Goal: Navigation & Orientation: Understand site structure

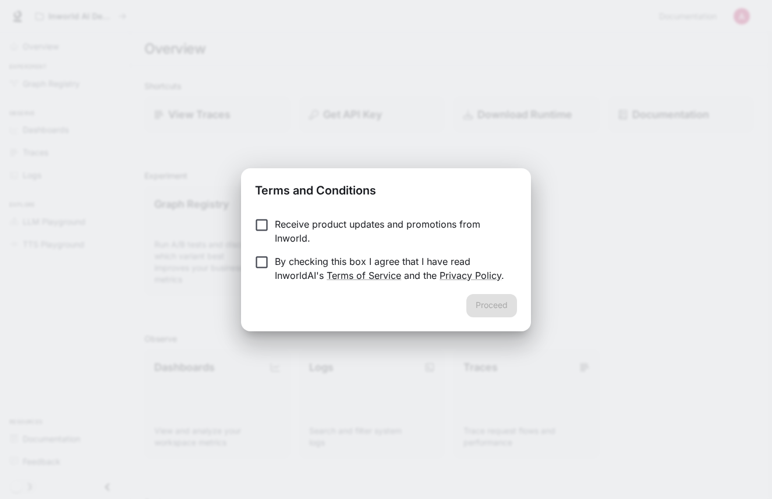
click at [293, 277] on p "By checking this box I agree that I have read InworldAI's Terms of Service and …" at bounding box center [391, 269] width 233 height 28
click at [498, 294] on button "Proceed" at bounding box center [492, 305] width 51 height 23
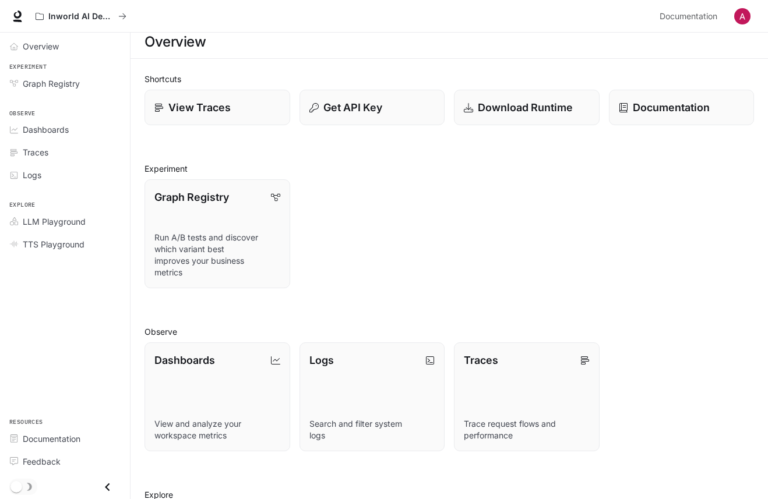
scroll to position [136, 0]
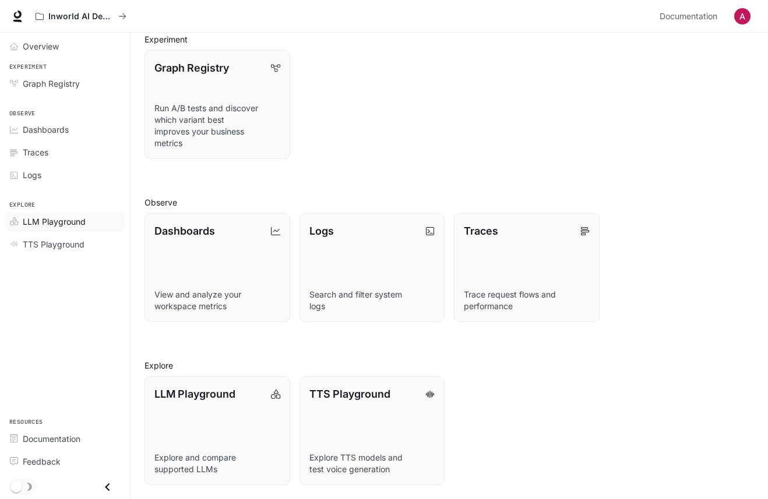
click at [72, 229] on link "LLM Playground" at bounding box center [65, 221] width 121 height 20
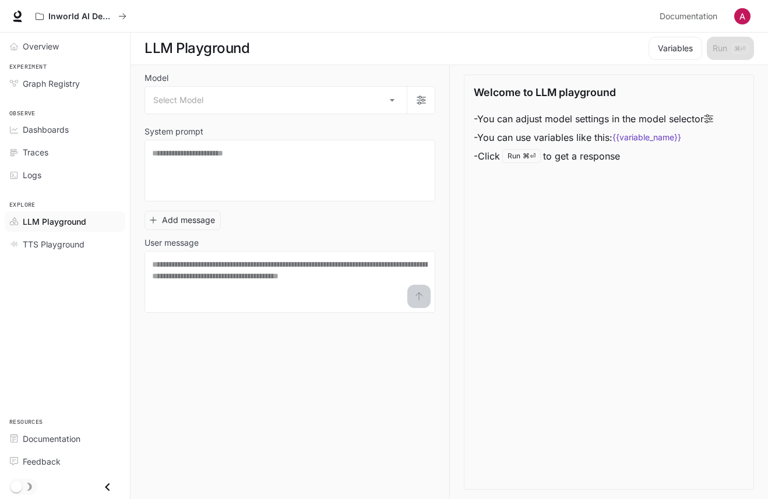
scroll to position [1, 0]
click at [83, 157] on div "Traces" at bounding box center [71, 152] width 97 height 12
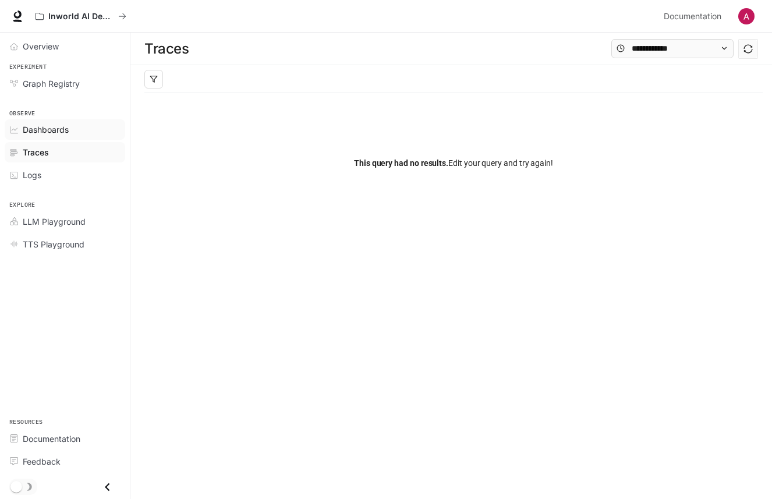
click at [95, 136] on link "Dashboards" at bounding box center [65, 129] width 121 height 20
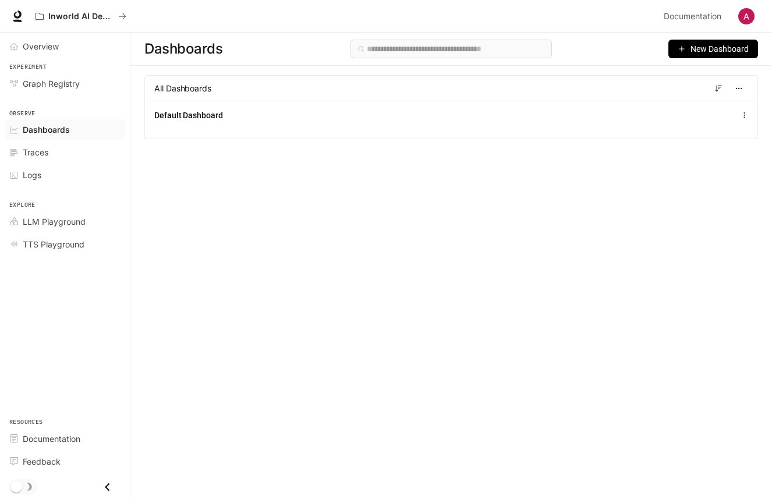
click at [162, 83] on span "All Dashboards" at bounding box center [182, 89] width 57 height 12
click at [56, 174] on div "Logs" at bounding box center [71, 175] width 97 height 12
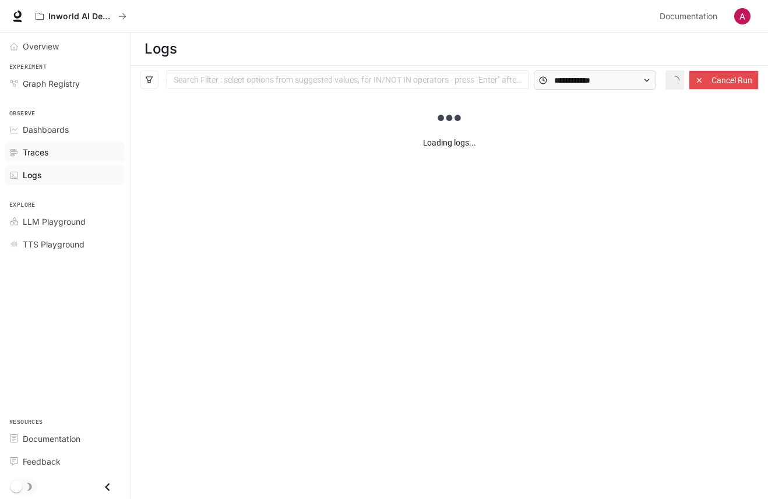
click at [64, 153] on div "Traces" at bounding box center [71, 152] width 97 height 12
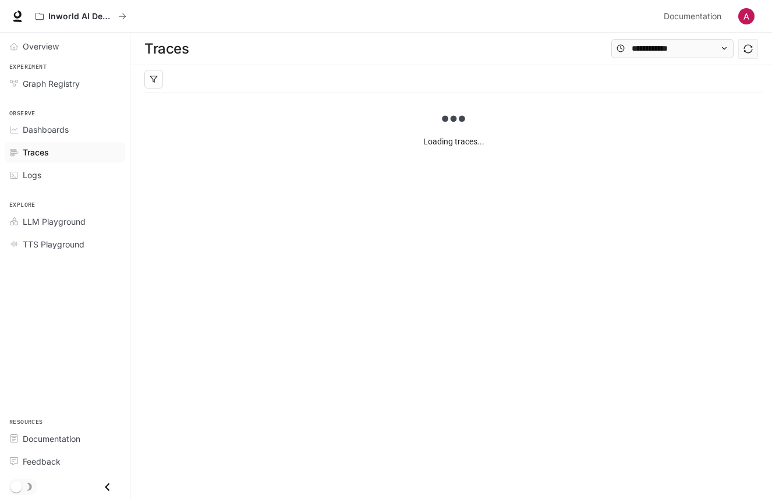
click at [73, 60] on div "Experiment Graph Registry" at bounding box center [65, 78] width 130 height 37
click at [70, 78] on span "Graph Registry" at bounding box center [51, 83] width 57 height 12
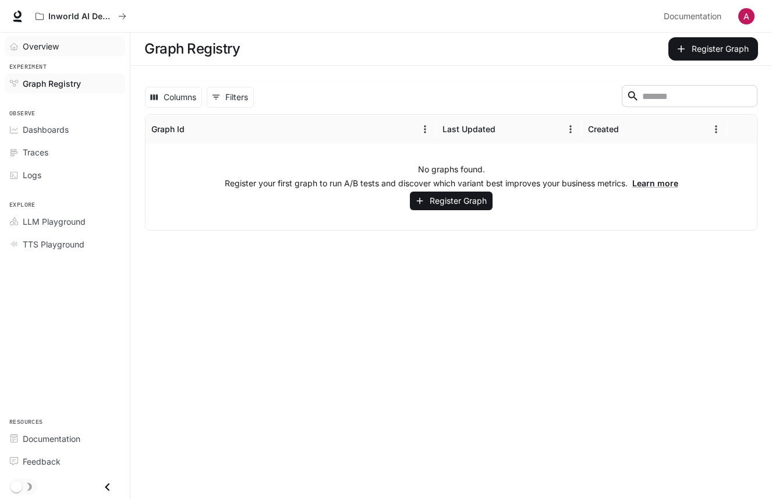
click at [77, 53] on link "Overview" at bounding box center [65, 46] width 121 height 20
